Goal: Find specific page/section: Find specific page/section

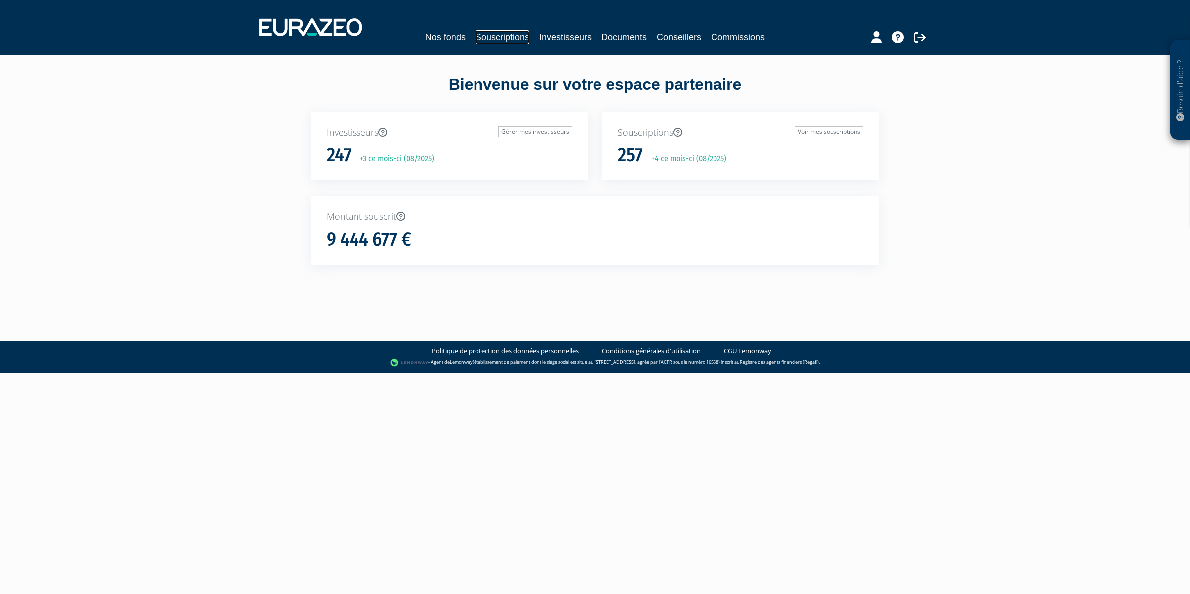
click at [505, 33] on link "Souscriptions" at bounding box center [503, 37] width 54 height 14
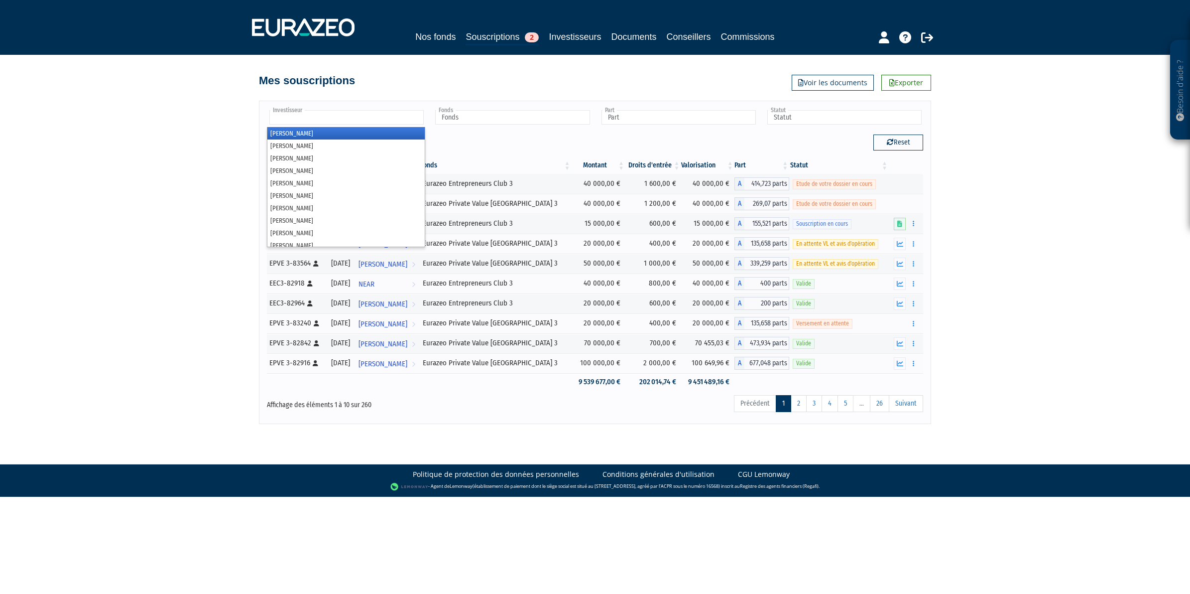
click at [391, 118] on input "text" at bounding box center [346, 117] width 154 height 14
type input "bon"
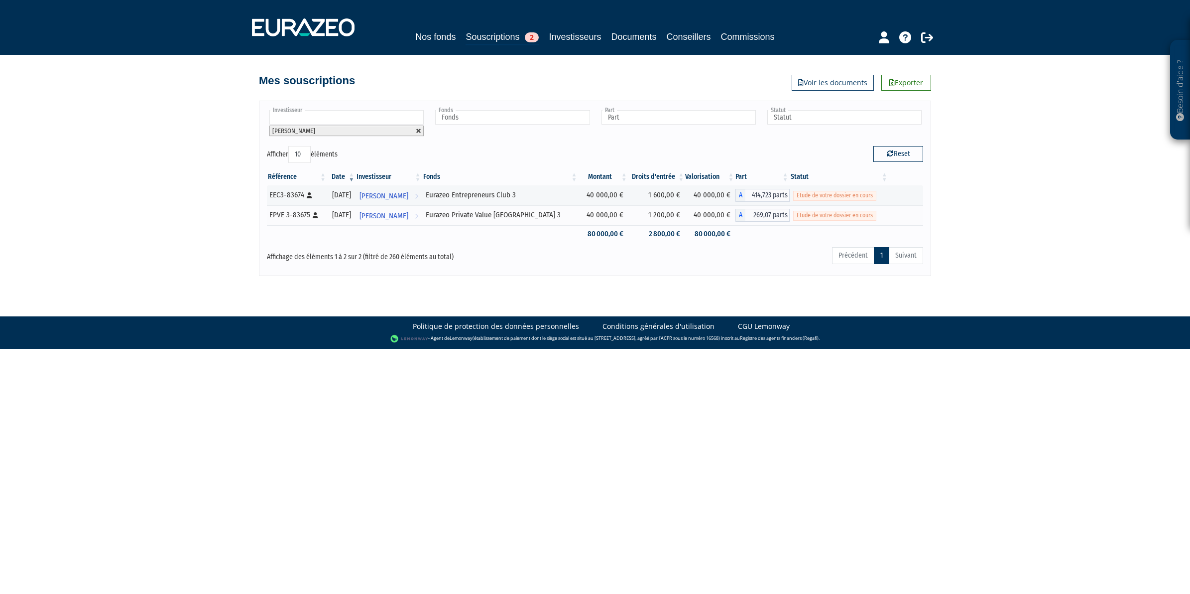
click at [414, 130] on li "[PERSON_NAME]" at bounding box center [346, 130] width 154 height 10
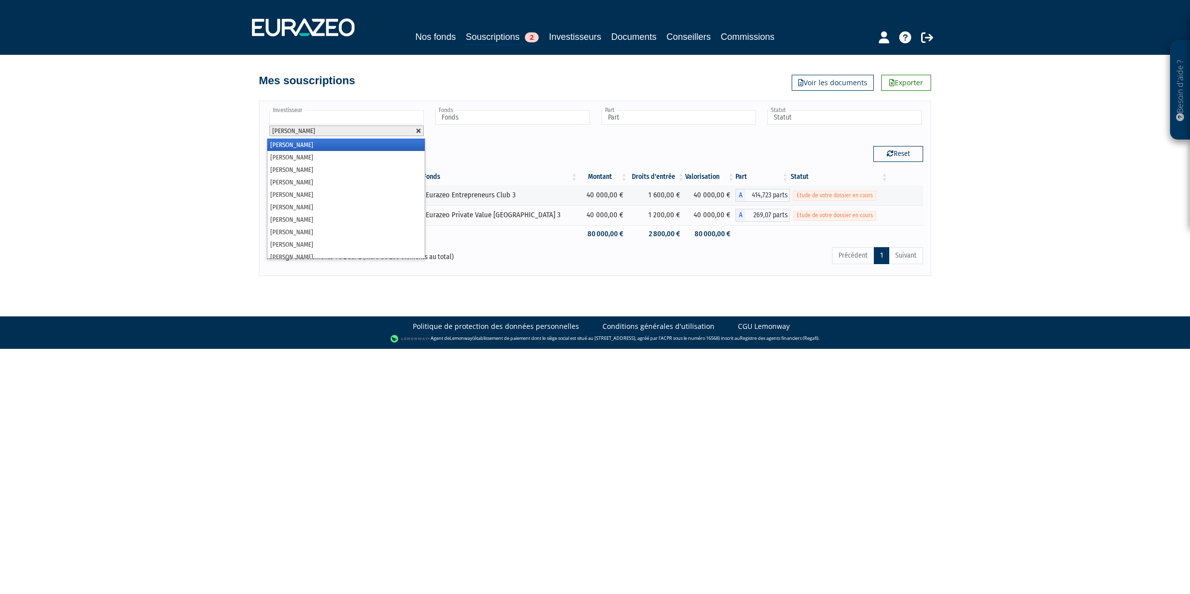
click at [418, 130] on link at bounding box center [419, 131] width 6 height 6
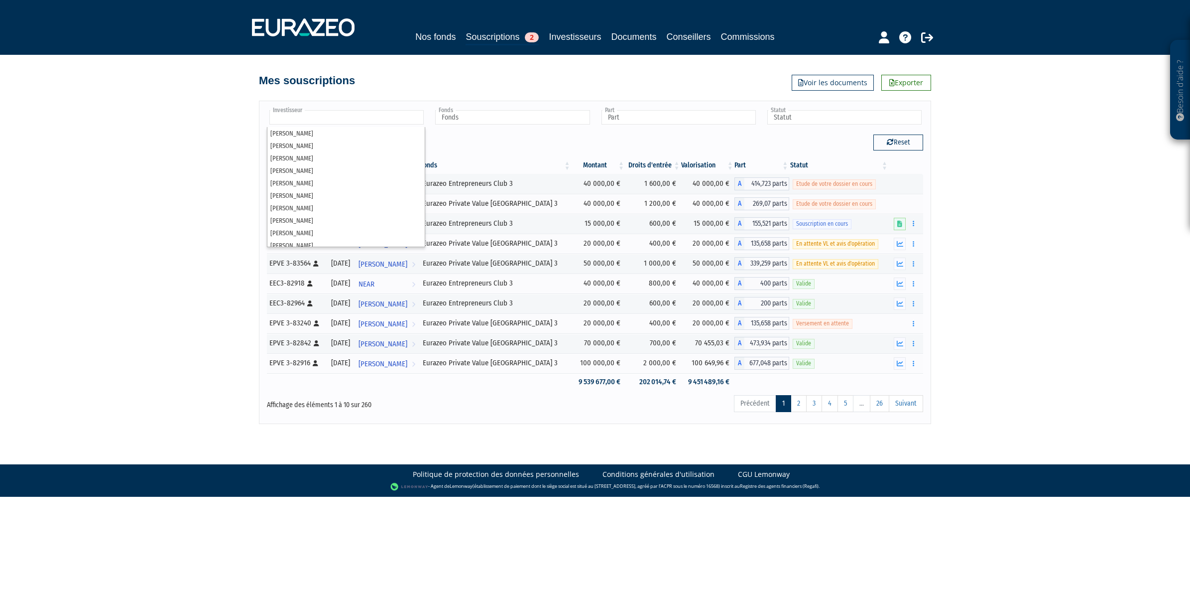
click at [377, 115] on input "text" at bounding box center [346, 117] width 154 height 14
type input "chas"
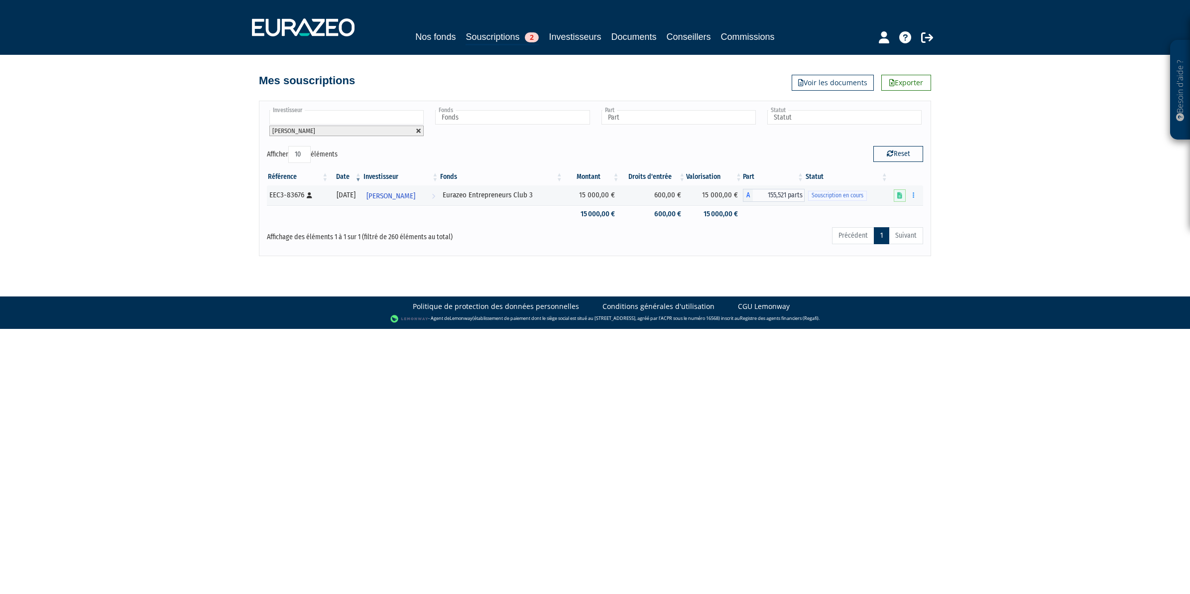
click at [419, 133] on link at bounding box center [419, 131] width 6 height 6
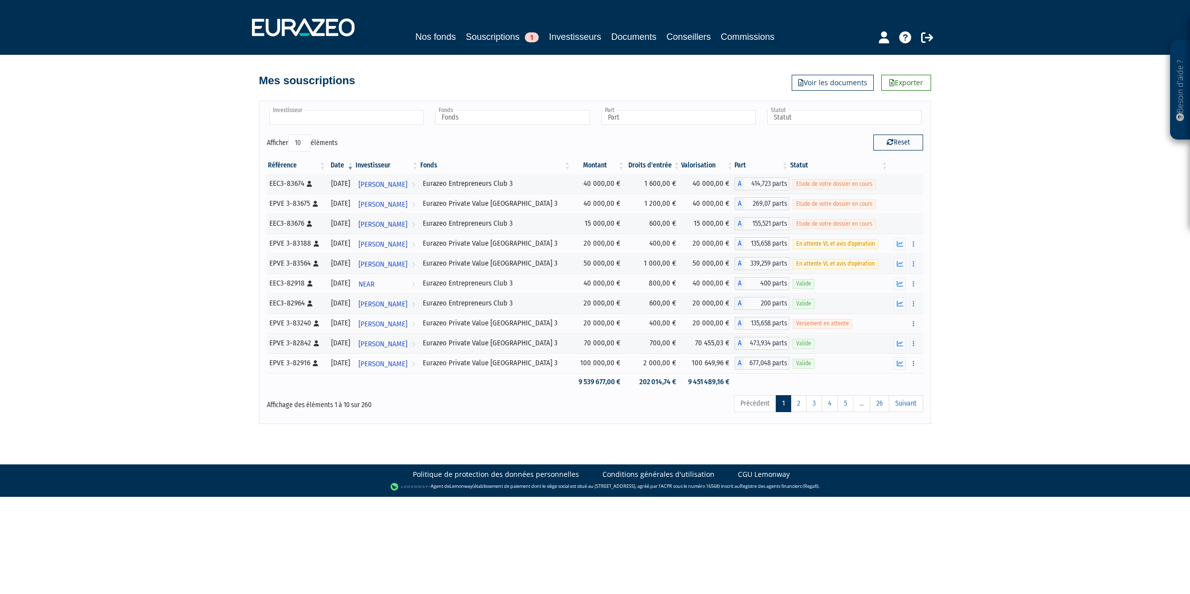
click at [332, 112] on input "text" at bounding box center [346, 117] width 154 height 14
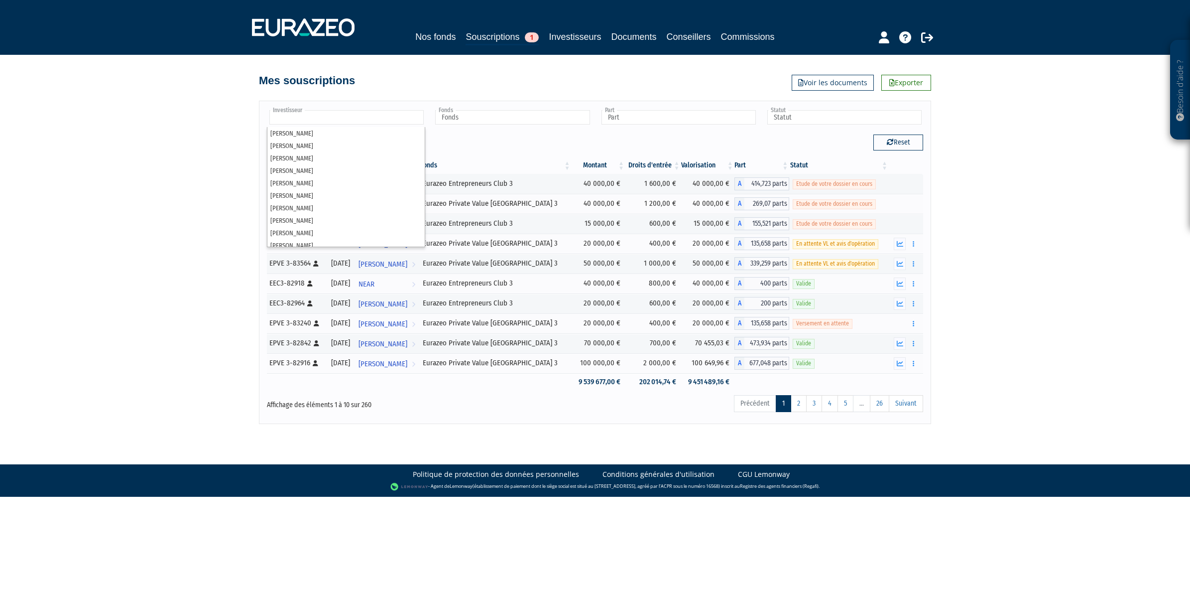
click at [181, 133] on div "Besoin d'aide ? × J'ai besoin d'aide Si vous avez une question à propos du fonc…" at bounding box center [595, 212] width 1190 height 424
type input "Investisseur"
